Goal: Transaction & Acquisition: Book appointment/travel/reservation

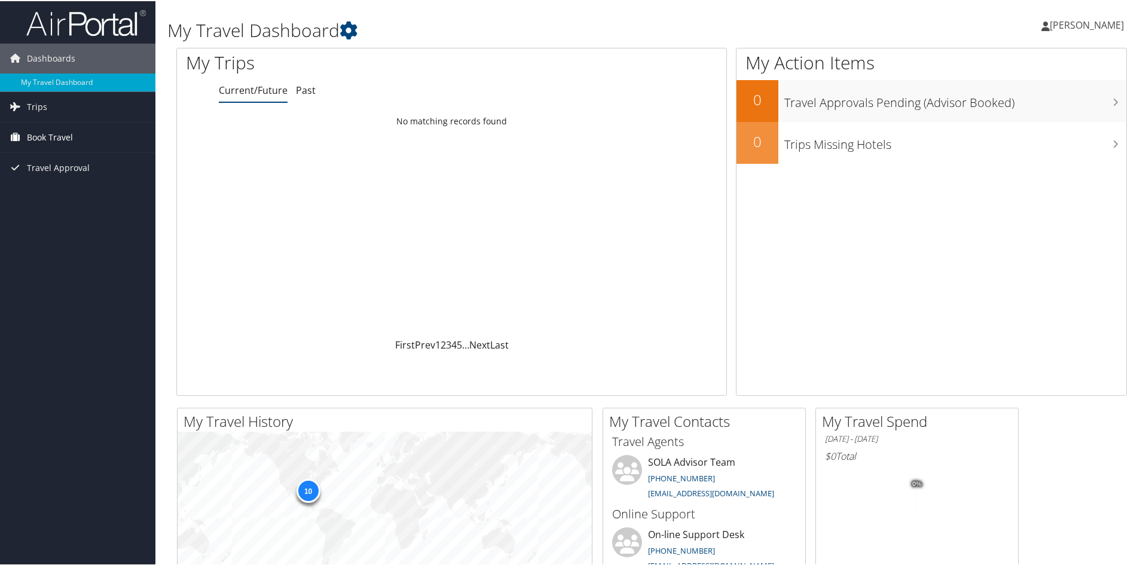
click at [66, 140] on span "Book Travel" at bounding box center [50, 136] width 46 height 30
click at [65, 183] on link "Book/Manage Online Trips" at bounding box center [77, 178] width 155 height 18
